Goal: Task Accomplishment & Management: Use online tool/utility

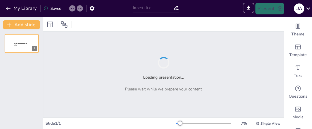
type input "Soft Skills en Educación: Transformando la Docencia y la Convivencia Escolar"
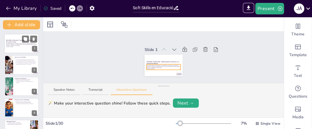
click at [14, 46] on p "Generated with [URL]" at bounding box center [21, 46] width 31 height 1
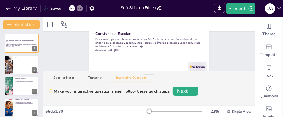
scroll to position [47, 0]
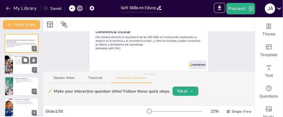
click at [24, 70] on div at bounding box center [21, 65] width 35 height 20
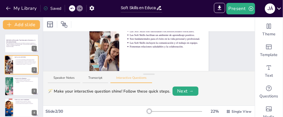
scroll to position [42, 0]
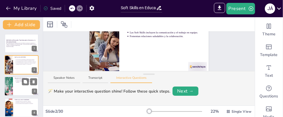
click at [30, 85] on div at bounding box center [21, 87] width 35 height 20
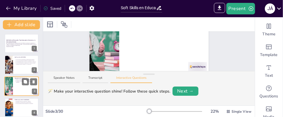
scroll to position [0, 0]
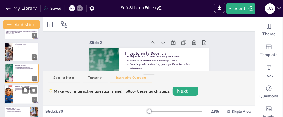
click at [24, 97] on div at bounding box center [21, 95] width 35 height 20
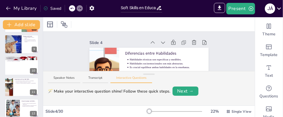
scroll to position [181, 0]
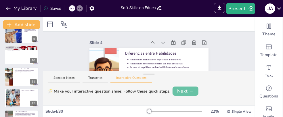
click at [180, 93] on button "Next →" at bounding box center [186, 91] width 26 height 9
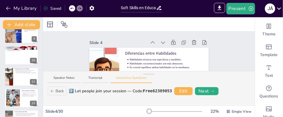
click at [55, 88] on button "Back" at bounding box center [57, 91] width 19 height 9
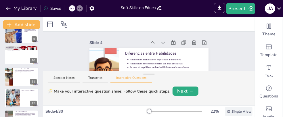
click at [227, 112] on icon at bounding box center [229, 112] width 4 height 4
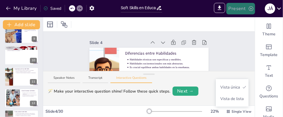
click at [233, 11] on button "Present" at bounding box center [241, 9] width 29 height 12
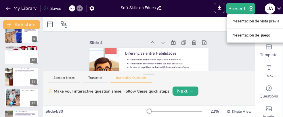
click at [237, 22] on font "Presentación de vista previa" at bounding box center [256, 21] width 48 height 4
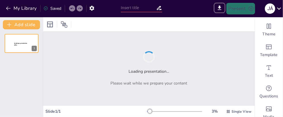
type input "Sendsteps presentation"
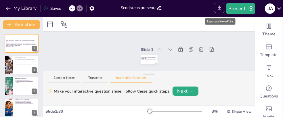
click at [220, 11] on icon "Export to PowerPoint" at bounding box center [220, 8] width 6 height 6
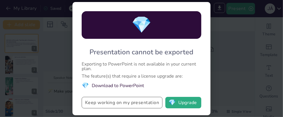
click at [99, 102] on button "Keep working on my presentation" at bounding box center [122, 103] width 81 height 12
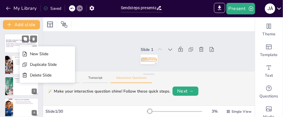
click at [17, 45] on p "Este módulo presenta la importancia de las Soft Skills en la educación, explora…" at bounding box center [21, 44] width 31 height 3
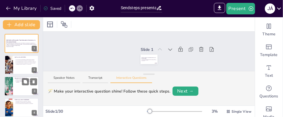
click at [25, 88] on div at bounding box center [21, 87] width 35 height 20
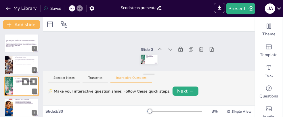
scroll to position [13, 0]
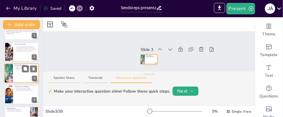
click at [26, 81] on div at bounding box center [21, 74] width 35 height 20
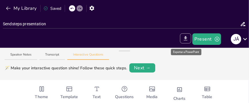
click at [188, 36] on icon "Export to PowerPoint" at bounding box center [186, 38] width 6 height 6
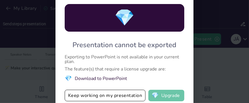
click at [163, 92] on button "💎 Upgrade" at bounding box center [167, 96] width 36 height 12
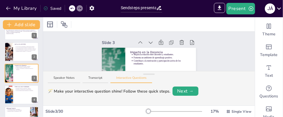
scroll to position [0, 0]
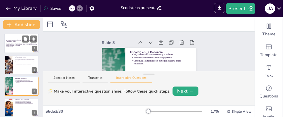
click at [15, 45] on p "Este módulo presenta la importancia de las Soft Skills en la educación, explora…" at bounding box center [21, 44] width 31 height 3
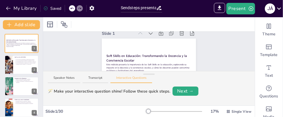
scroll to position [9, 0]
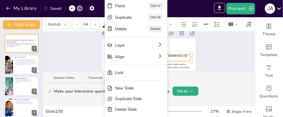
click at [82, 47] on div "Slide 1 Soft Skills en Educación: Transformando la Docencia y la Convivencia Es…" at bounding box center [149, 56] width 212 height 69
